Goal: Task Accomplishment & Management: Manage account settings

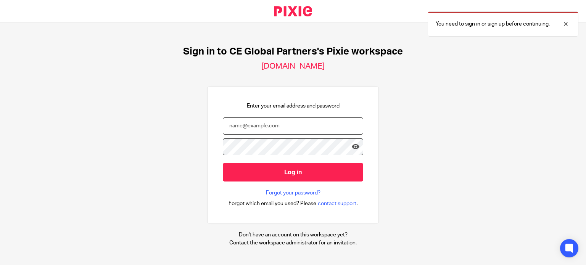
click at [294, 126] on input "email" at bounding box center [293, 126] width 140 height 17
type input "[EMAIL_ADDRESS][PERSON_NAME][DOMAIN_NAME]"
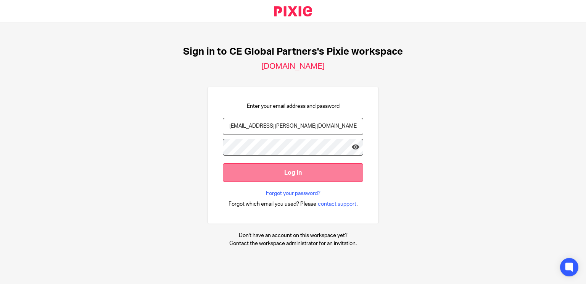
click at [331, 173] on input "Log in" at bounding box center [293, 172] width 140 height 19
